Goal: Check status: Check status

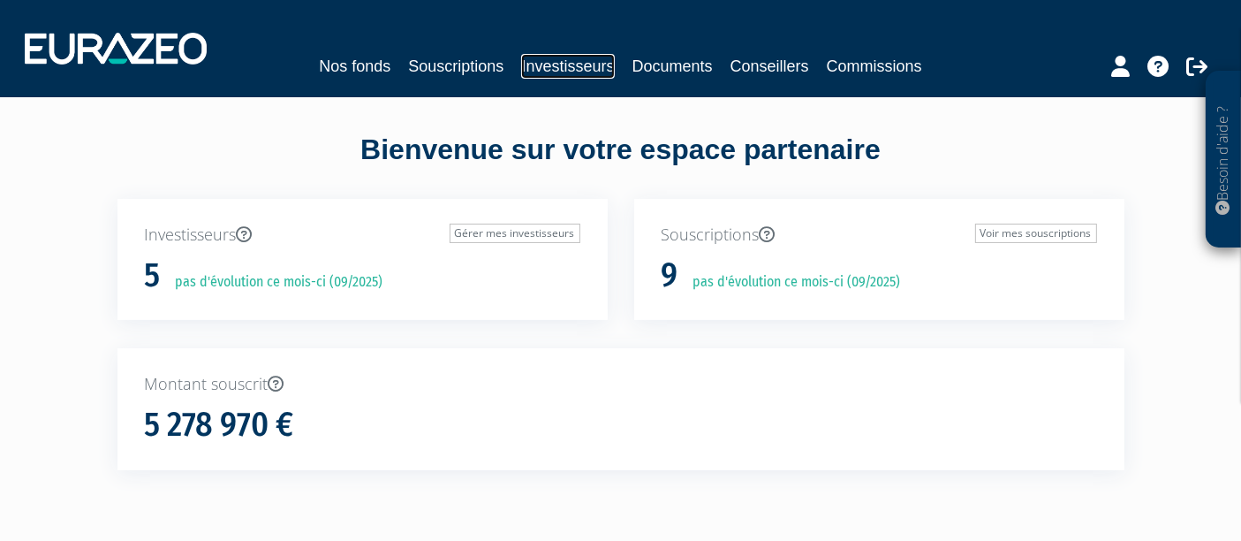
click at [560, 69] on link "Investisseurs" at bounding box center [567, 66] width 93 height 25
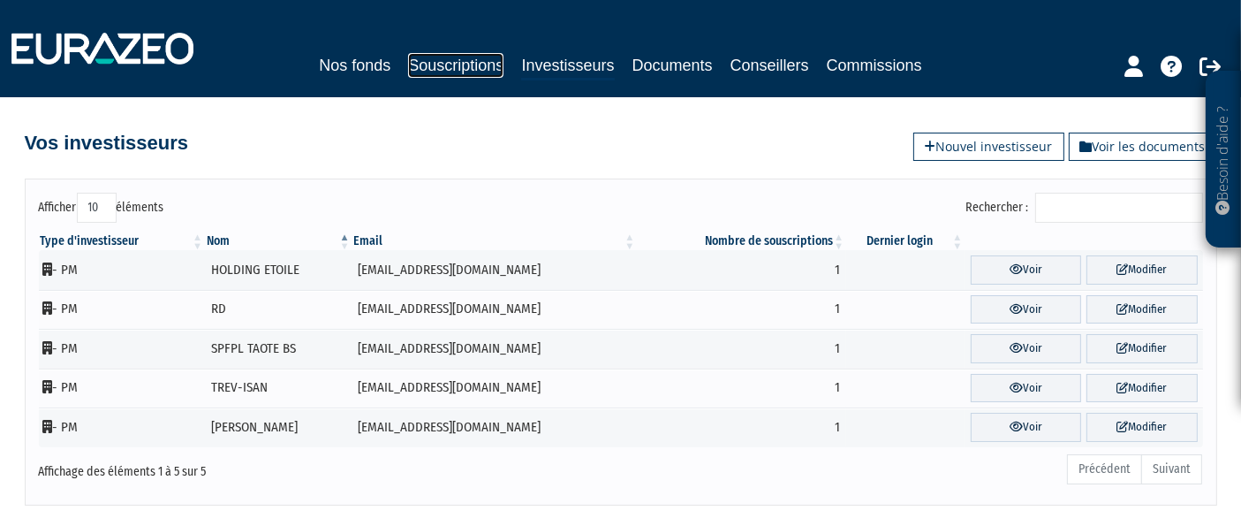
click at [463, 67] on link "Souscriptions" at bounding box center [455, 65] width 95 height 25
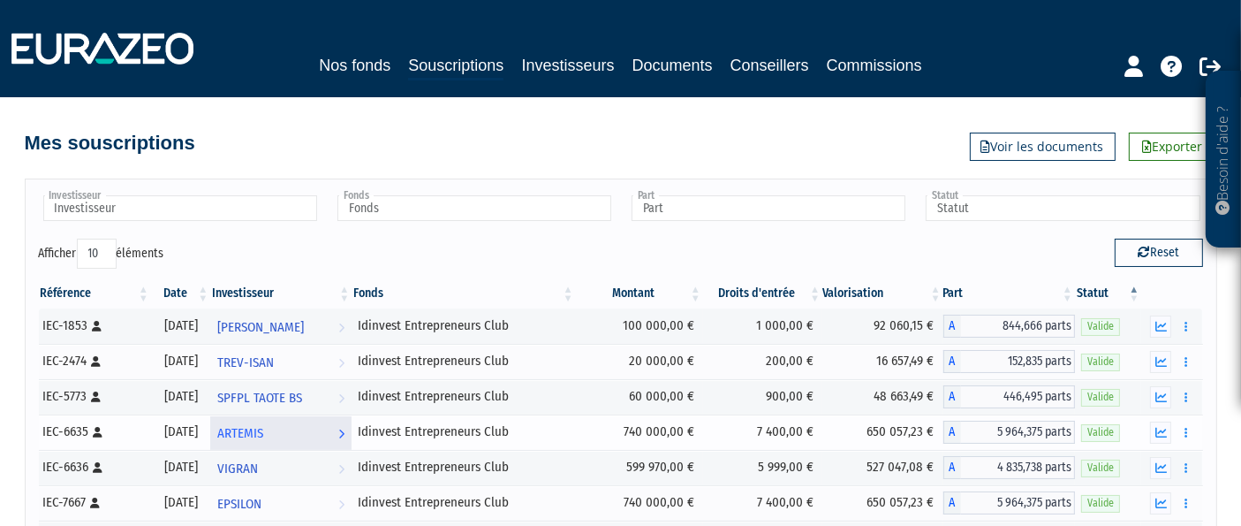
click at [260, 432] on span "ARTEMIS" at bounding box center [240, 433] width 46 height 33
click at [1158, 428] on icon "button" at bounding box center [1161, 432] width 11 height 11
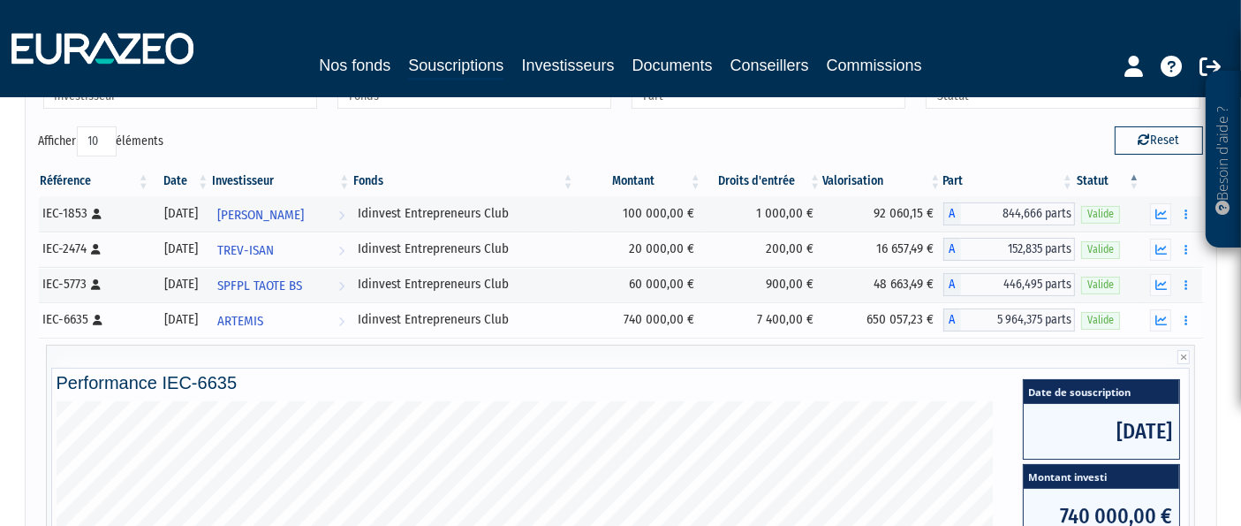
scroll to position [392, 0]
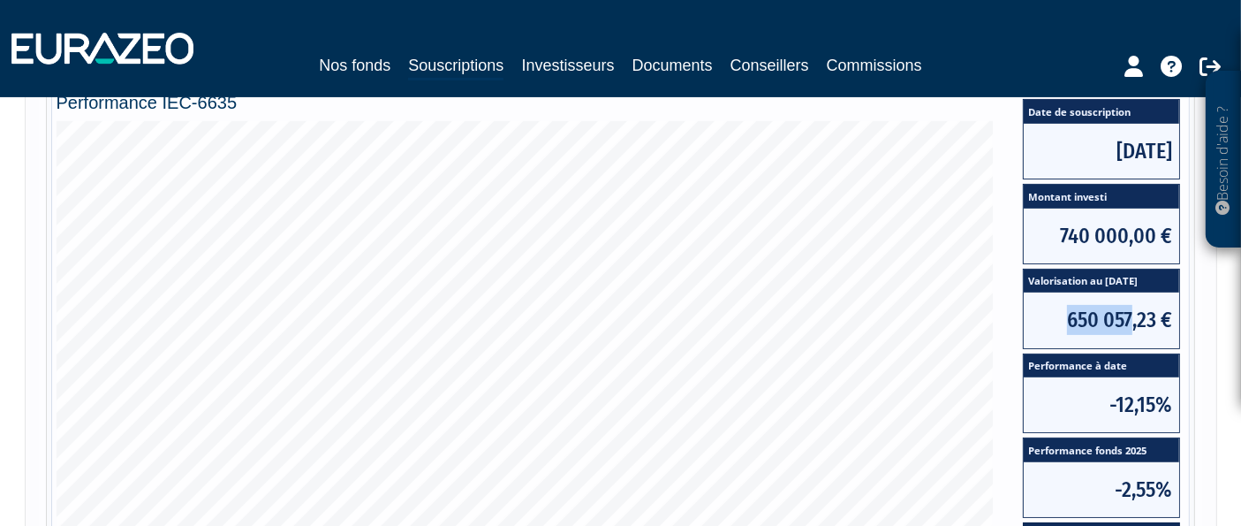
drag, startPoint x: 1065, startPoint y: 318, endPoint x: 1135, endPoint y: 319, distance: 69.8
click at [1135, 319] on span "650 057,23 €" at bounding box center [1101, 319] width 155 height 55
click at [1123, 321] on span "650 057,23 €" at bounding box center [1101, 319] width 155 height 55
